Goal: Task Accomplishment & Management: Manage account settings

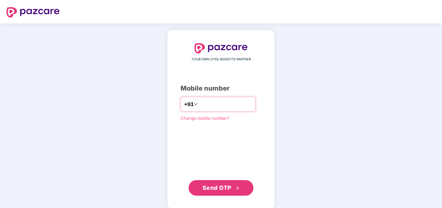
click at [225, 103] on input "number" at bounding box center [225, 104] width 53 height 10
type input "**********"
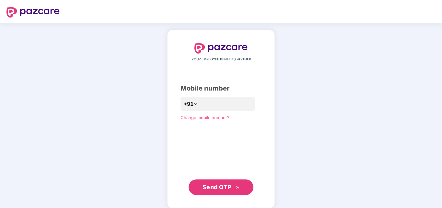
click at [223, 185] on span "Send OTP" at bounding box center [216, 186] width 29 height 7
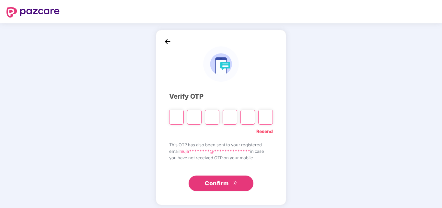
type input "*"
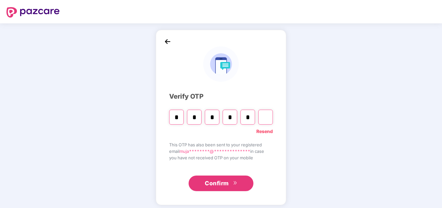
type input "*"
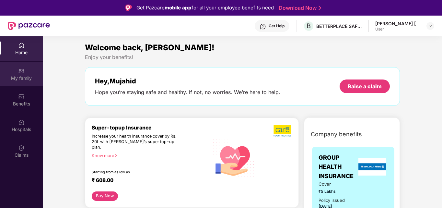
click at [23, 82] on div "My family" at bounding box center [21, 74] width 43 height 24
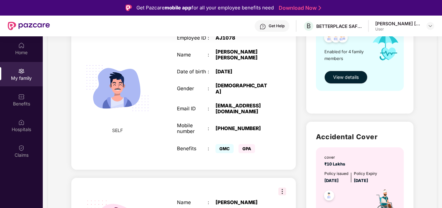
scroll to position [119, 0]
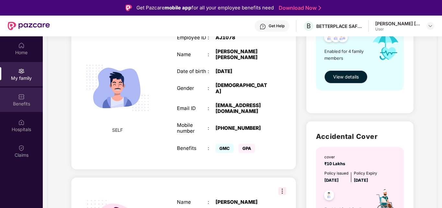
click at [25, 106] on div "Benefits" at bounding box center [21, 103] width 43 height 6
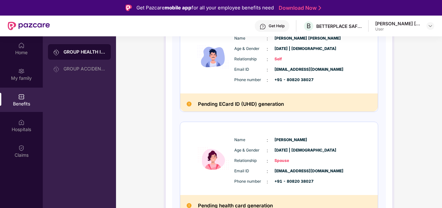
scroll to position [110, 0]
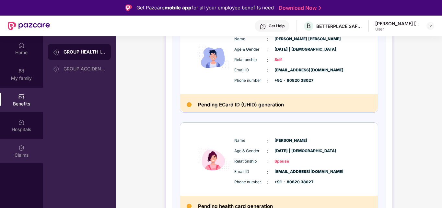
click at [22, 150] on img at bounding box center [21, 147] width 6 height 6
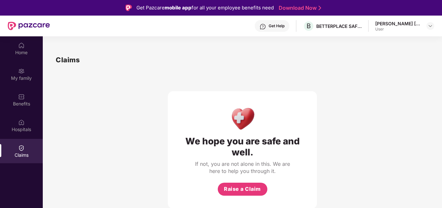
scroll to position [36, 0]
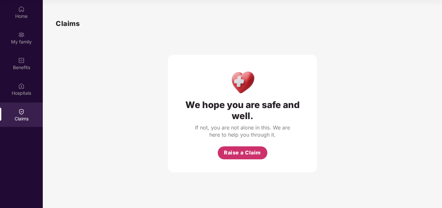
click at [260, 148] on button "Raise a Claim" at bounding box center [243, 152] width 50 height 13
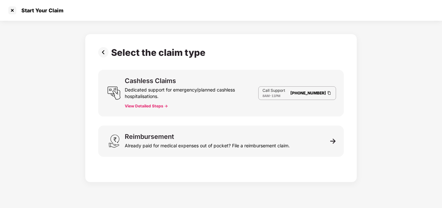
click at [328, 93] on img at bounding box center [328, 93] width 5 height 6
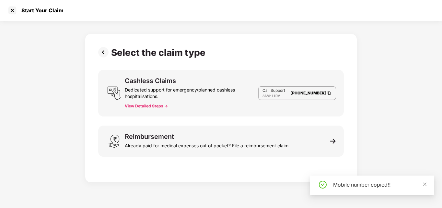
click at [153, 106] on button "View Detailed Steps ->" at bounding box center [146, 105] width 43 height 5
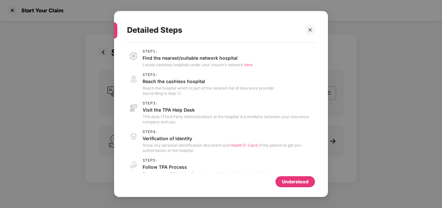
scroll to position [11, 0]
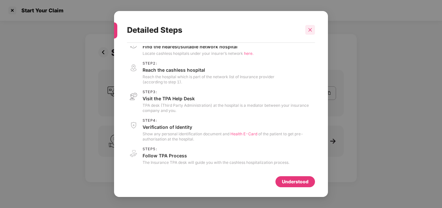
click at [311, 28] on icon "close" at bounding box center [310, 30] width 5 height 5
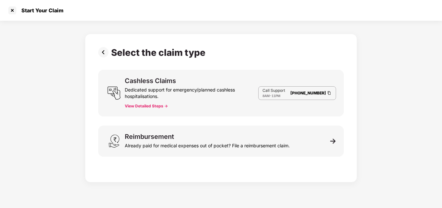
scroll to position [0, 0]
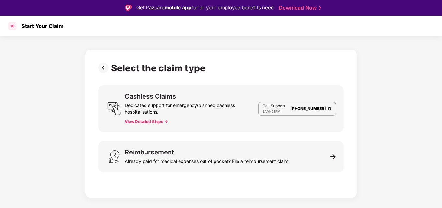
click at [12, 22] on div at bounding box center [12, 26] width 10 height 10
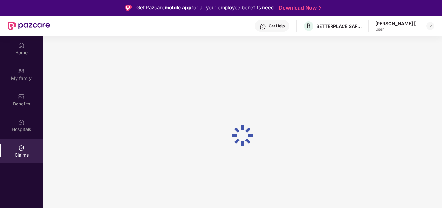
scroll to position [36, 0]
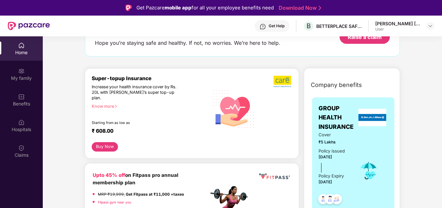
scroll to position [32, 0]
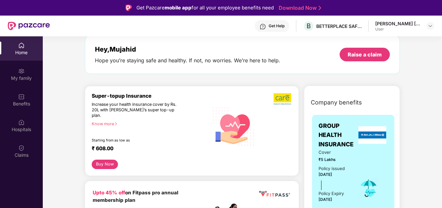
click at [13, 50] on div "Home" at bounding box center [21, 52] width 43 height 6
click at [431, 27] on img at bounding box center [429, 25] width 5 height 5
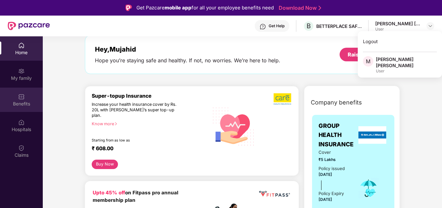
click at [28, 101] on div "Benefits" at bounding box center [21, 103] width 43 height 6
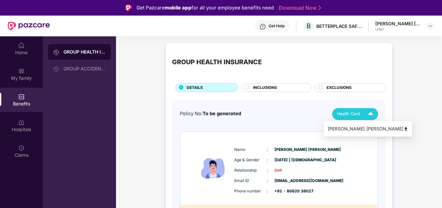
click at [361, 114] on div "Health Card" at bounding box center [356, 113] width 39 height 11
click at [357, 125] on div "[PERSON_NAME] [PERSON_NAME]" at bounding box center [367, 128] width 81 height 7
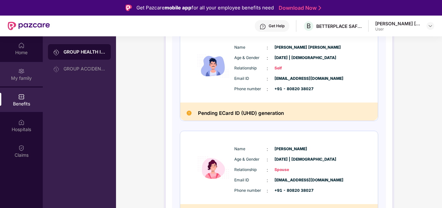
scroll to position [99, 0]
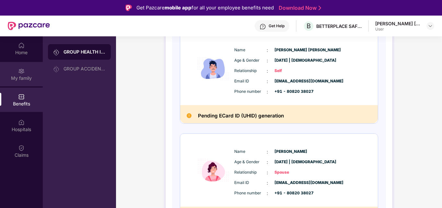
click at [28, 80] on div "My family" at bounding box center [21, 78] width 43 height 6
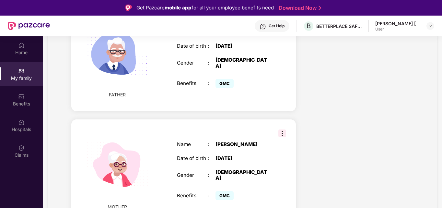
scroll to position [36, 0]
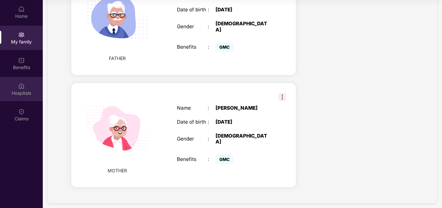
click at [15, 99] on div "Hospitals" at bounding box center [21, 89] width 43 height 24
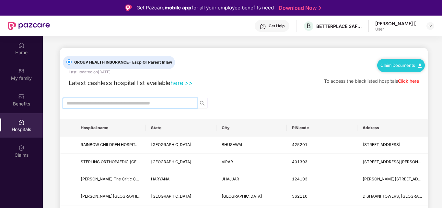
click at [154, 100] on input "text" at bounding box center [127, 102] width 121 height 7
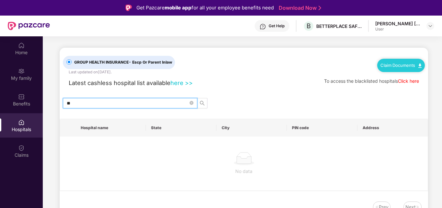
type input "*"
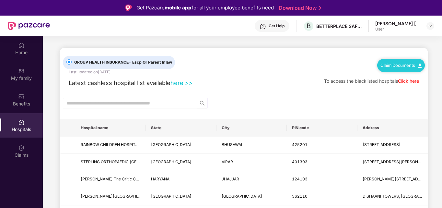
click at [179, 84] on link "here >>" at bounding box center [181, 82] width 22 height 7
